Goal: Task Accomplishment & Management: Complete application form

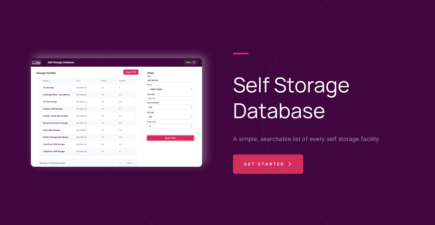
click at [271, 158] on span "Get Started" at bounding box center [264, 164] width 41 height 19
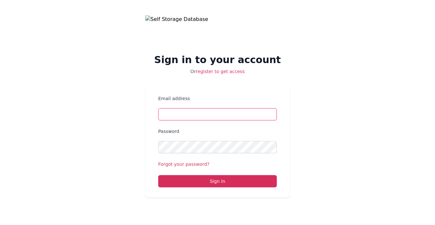
type input "[PERSON_NAME][EMAIL_ADDRESS][DOMAIN_NAME]"
click at [215, 175] on form "Email address [PERSON_NAME][EMAIL_ADDRESS][DOMAIN_NAME] Password Forgot your pa…" at bounding box center [217, 141] width 119 height 92
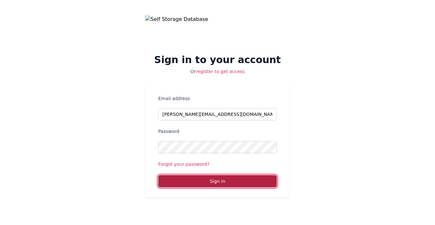
click at [213, 181] on button "Sign in" at bounding box center [217, 181] width 119 height 12
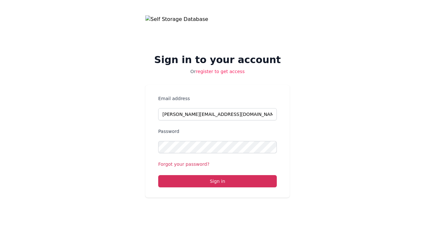
click at [215, 69] on link "register to get access" at bounding box center [220, 71] width 49 height 5
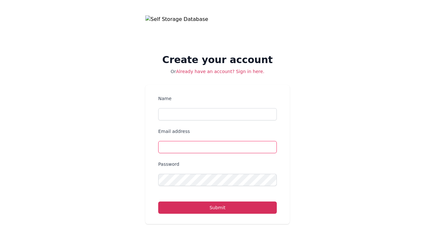
type input "[PERSON_NAME][EMAIL_ADDRESS][DOMAIN_NAME]"
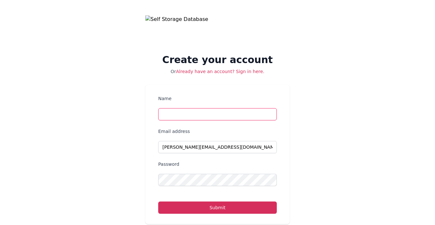
click at [183, 113] on input "Name" at bounding box center [217, 114] width 119 height 12
type input "[DEMOGRAPHIC_DATA][PERSON_NAME]"
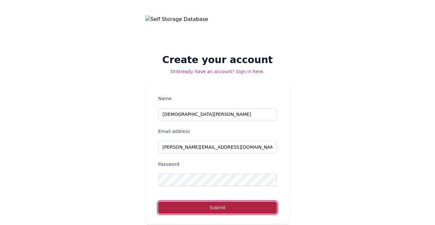
click at [197, 206] on button "Submit" at bounding box center [217, 208] width 119 height 12
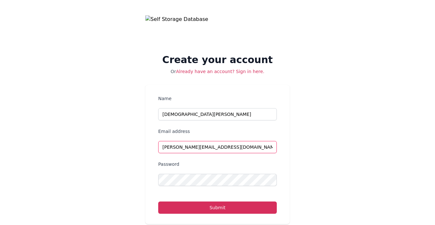
click at [200, 145] on input "[PERSON_NAME][EMAIL_ADDRESS][DOMAIN_NAME]" at bounding box center [217, 147] width 119 height 12
type input "[EMAIL_ADDRESS][DOMAIN_NAME]"
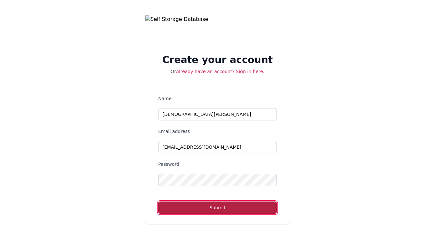
click at [168, 206] on button "Submit" at bounding box center [217, 208] width 119 height 12
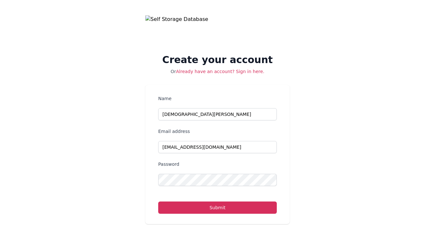
click at [230, 63] on h2 "Create your account" at bounding box center [217, 60] width 144 height 12
click at [220, 71] on link "Already have an account? Sign in here." at bounding box center [220, 71] width 88 height 5
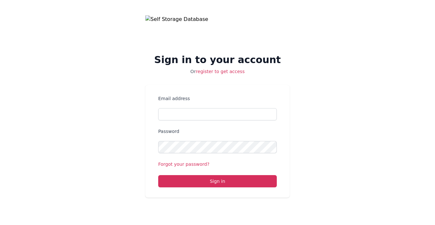
type input "[PERSON_NAME][EMAIL_ADDRESS][DOMAIN_NAME]"
click at [169, 163] on link "Forgot your password?" at bounding box center [183, 164] width 51 height 5
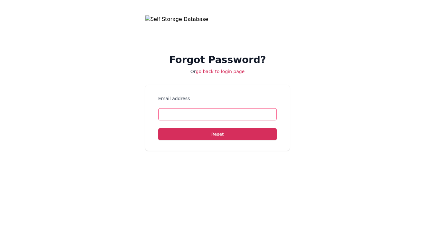
click at [183, 116] on input "Email address" at bounding box center [217, 114] width 119 height 12
type input "[PERSON_NAME][EMAIL_ADDRESS][DOMAIN_NAME]"
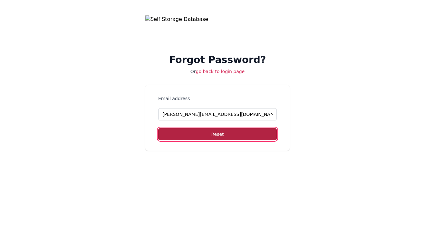
click at [208, 137] on button "Reset" at bounding box center [217, 134] width 119 height 12
click at [216, 133] on button "Reset" at bounding box center [217, 134] width 119 height 12
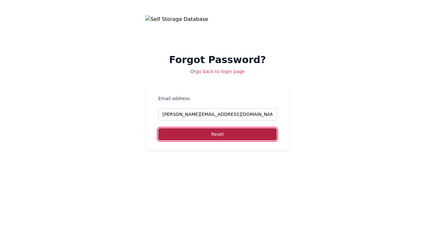
click at [216, 133] on button "Reset" at bounding box center [217, 134] width 119 height 12
click at [203, 129] on button "Reset" at bounding box center [217, 134] width 119 height 12
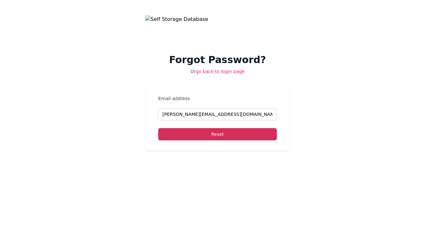
click at [229, 70] on link "go back to login page" at bounding box center [220, 71] width 49 height 5
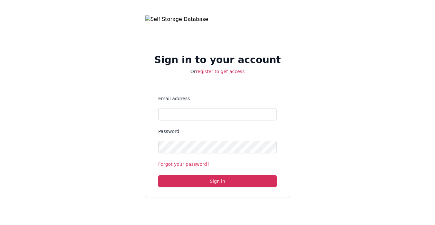
type input "[PERSON_NAME][EMAIL_ADDRESS][DOMAIN_NAME]"
click at [229, 70] on link "register to get access" at bounding box center [220, 71] width 49 height 5
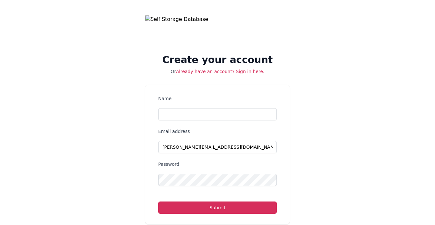
click at [228, 65] on h2 "Create your account" at bounding box center [217, 60] width 144 height 12
click at [184, 13] on div "Create your account Or Already have an account? Sign in here. Name Email addres…" at bounding box center [217, 120] width 435 height 240
click at [184, 23] on img at bounding box center [217, 30] width 144 height 31
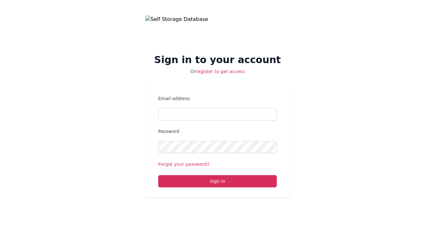
type input "[PERSON_NAME][EMAIL_ADDRESS][DOMAIN_NAME]"
